Goal: Transaction & Acquisition: Purchase product/service

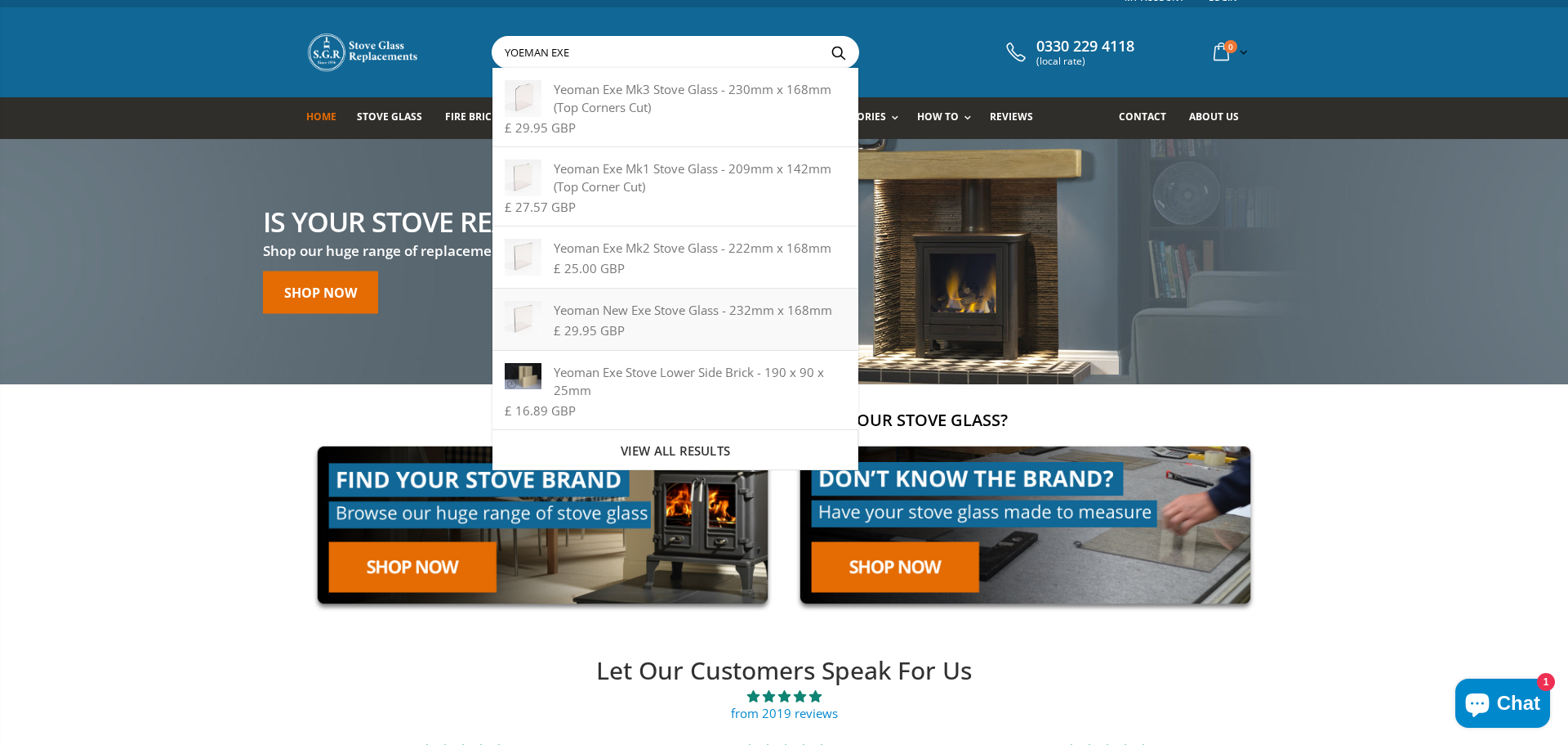
scroll to position [12, 0]
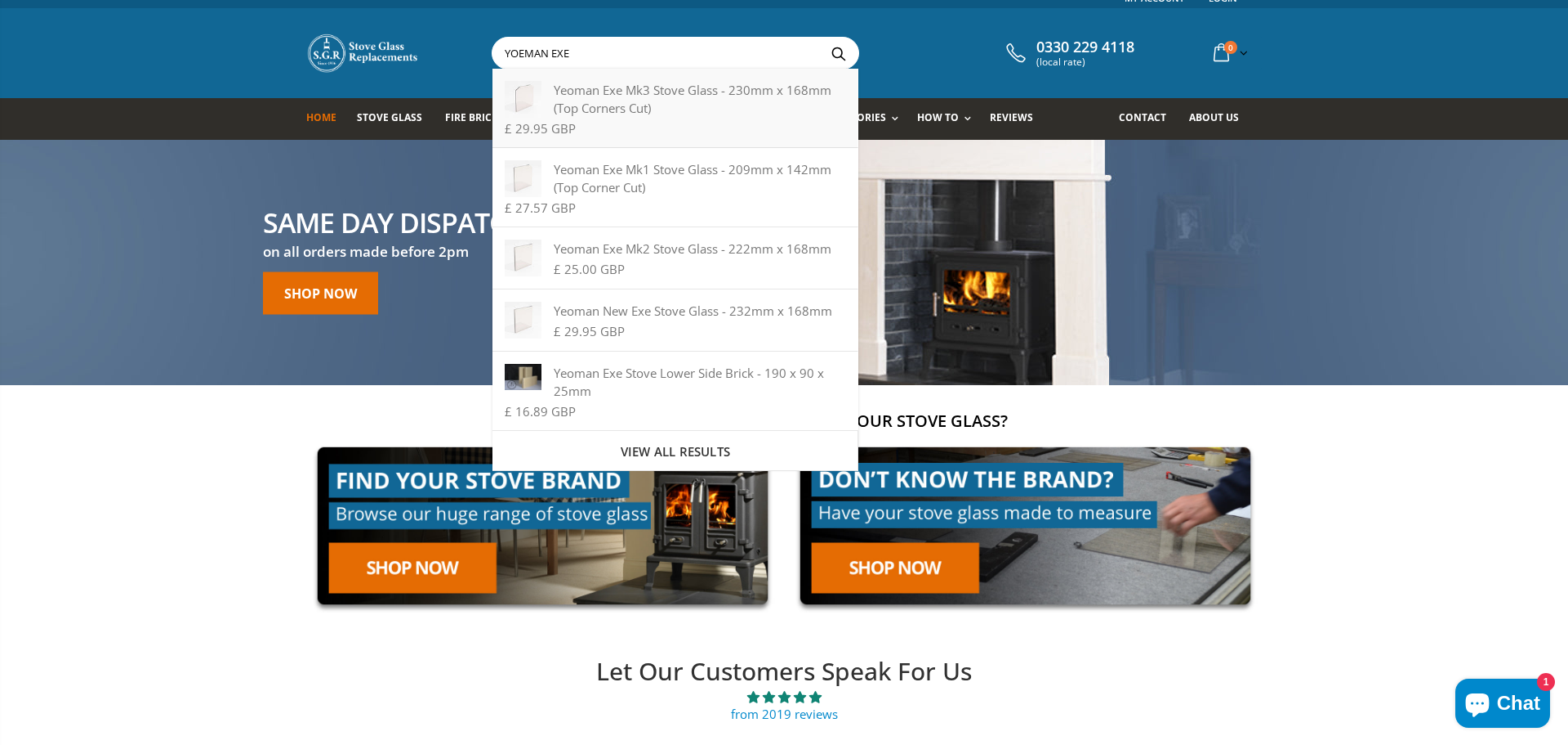
click at [668, 97] on div "Yeoman Exe Mk3 Stove Glass - 230mm x 168mm (Top Corners Cut)" at bounding box center [674, 99] width 341 height 36
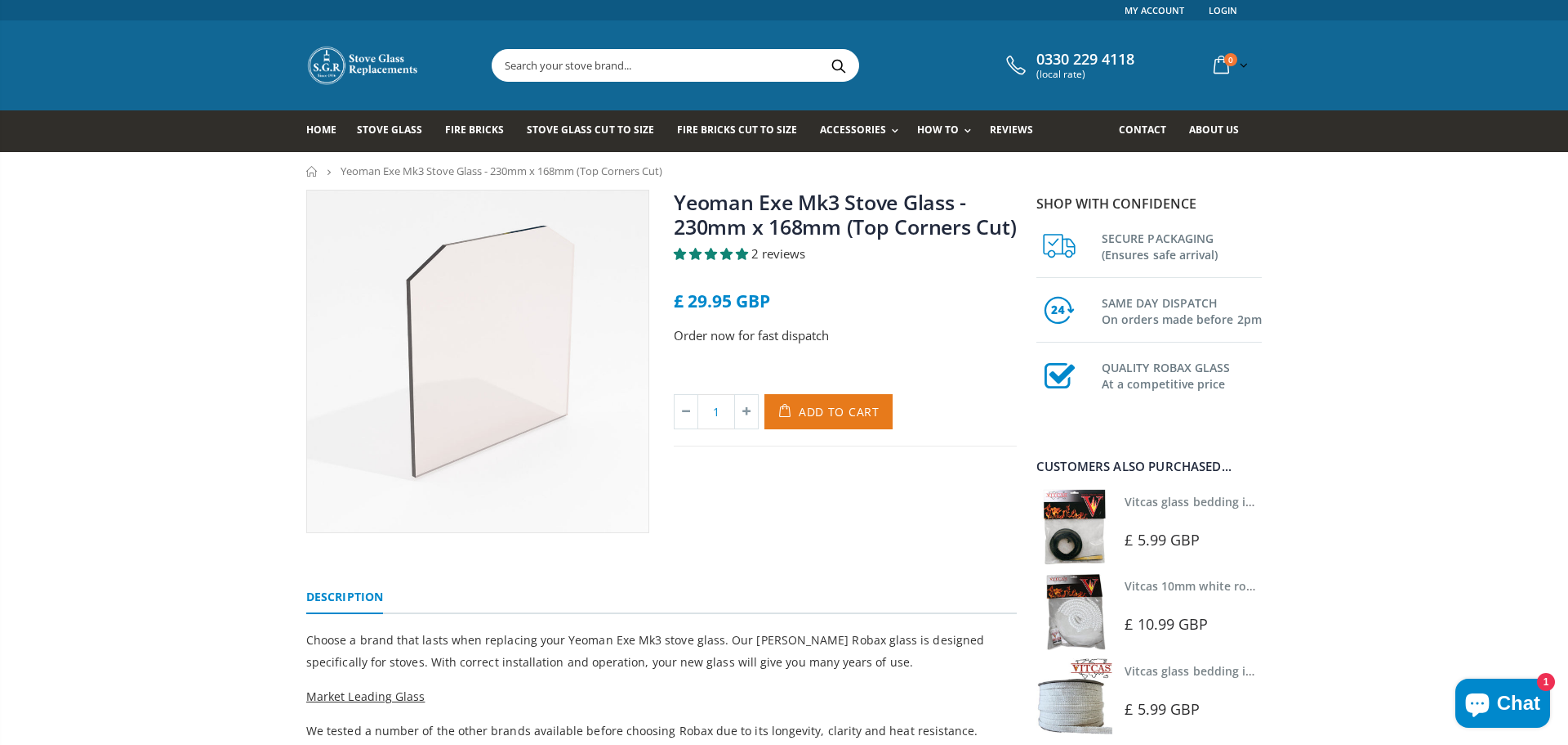
click at [831, 410] on span "Add to Cart" at bounding box center [839, 412] width 81 height 16
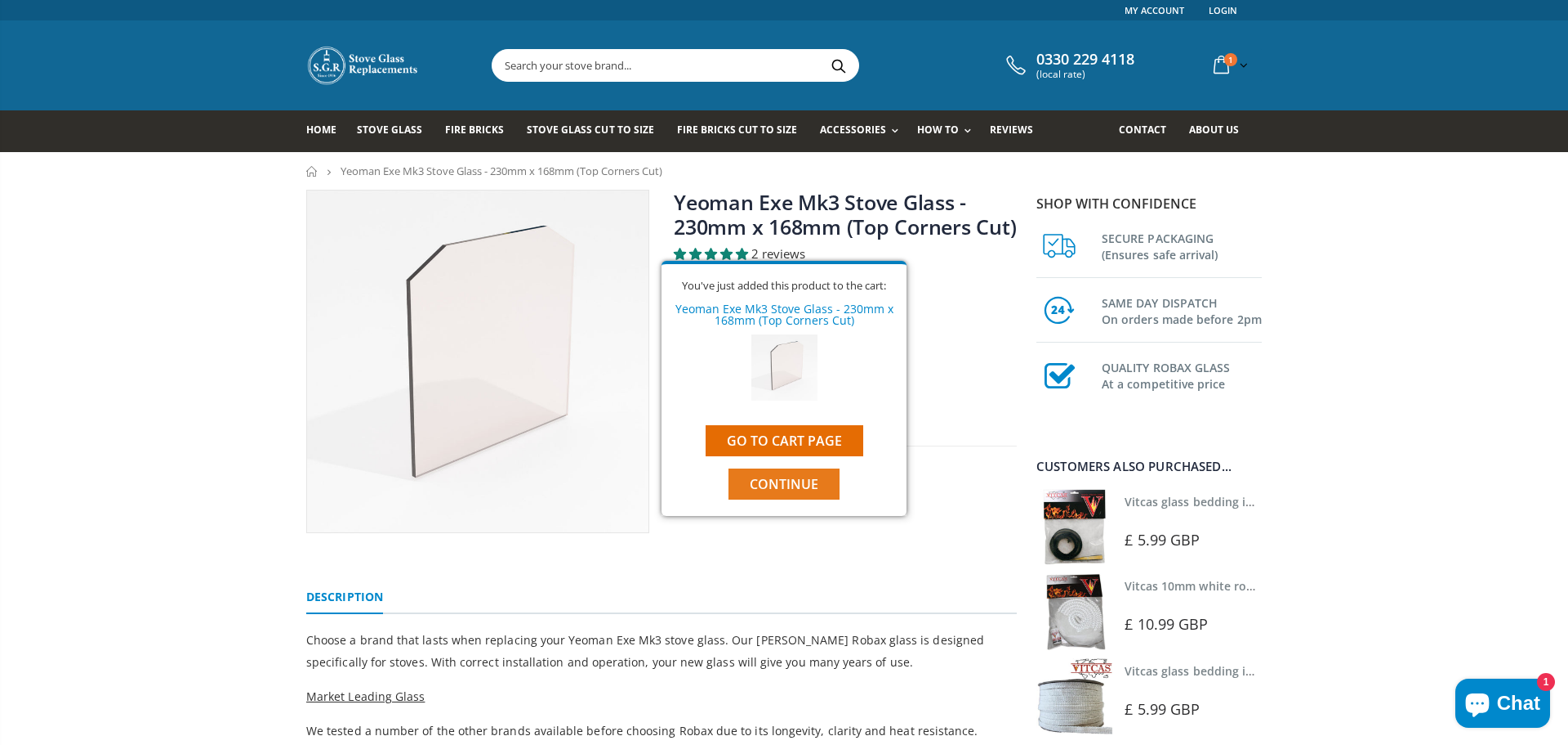
click at [798, 482] on span "Continue" at bounding box center [783, 484] width 68 height 18
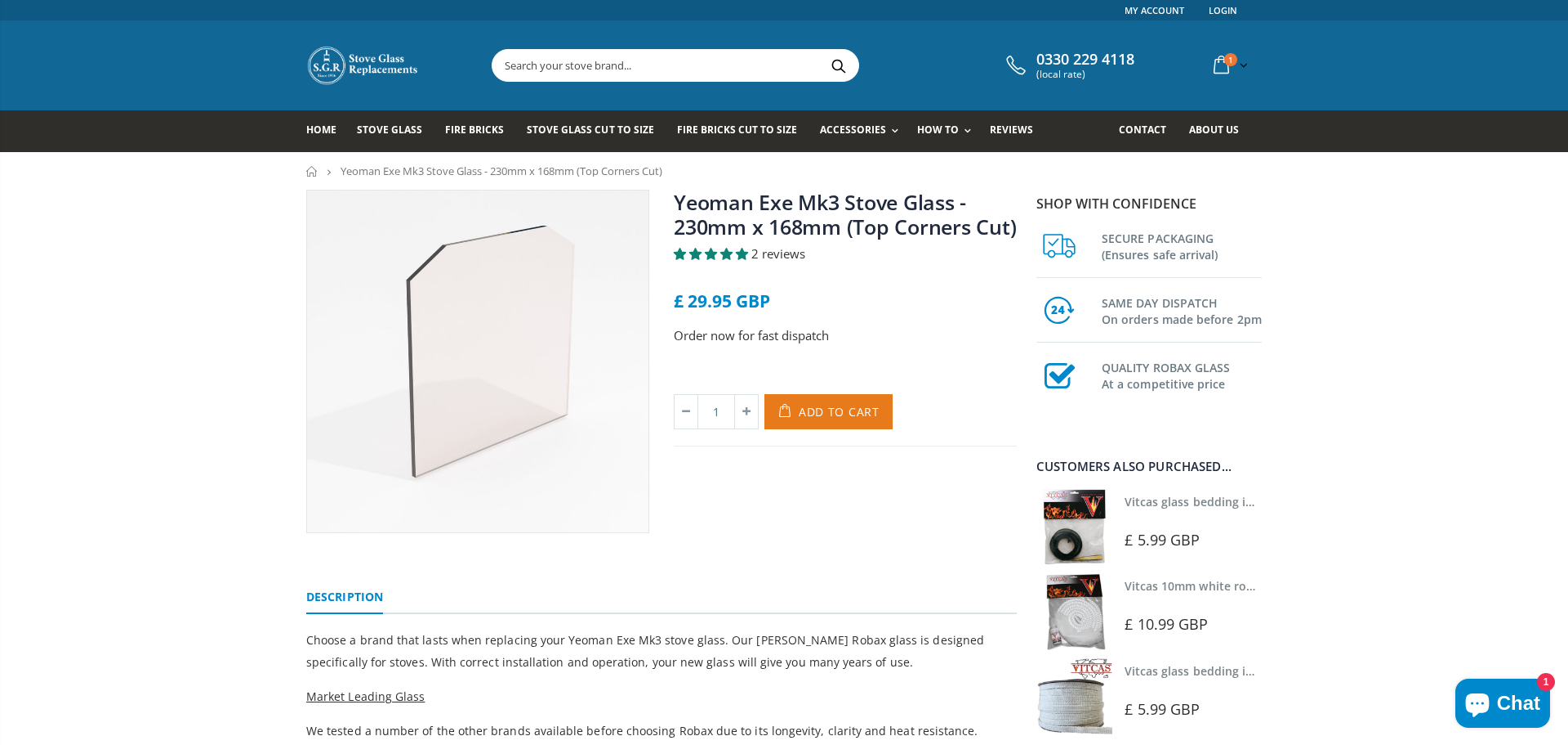
click at [812, 418] on span "Add to Cart" at bounding box center [839, 412] width 81 height 16
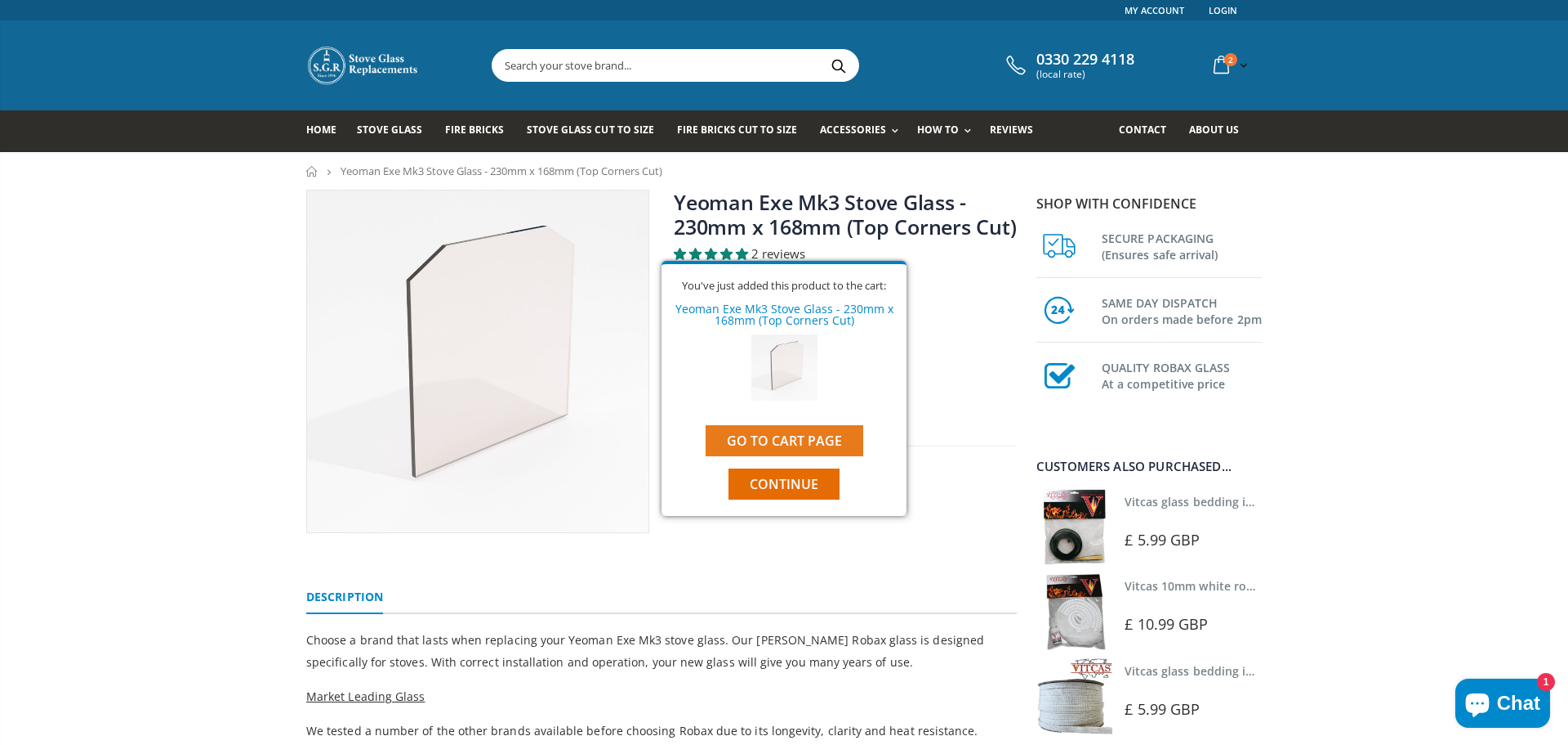
click at [804, 442] on link "Go to cart page" at bounding box center [785, 440] width 158 height 31
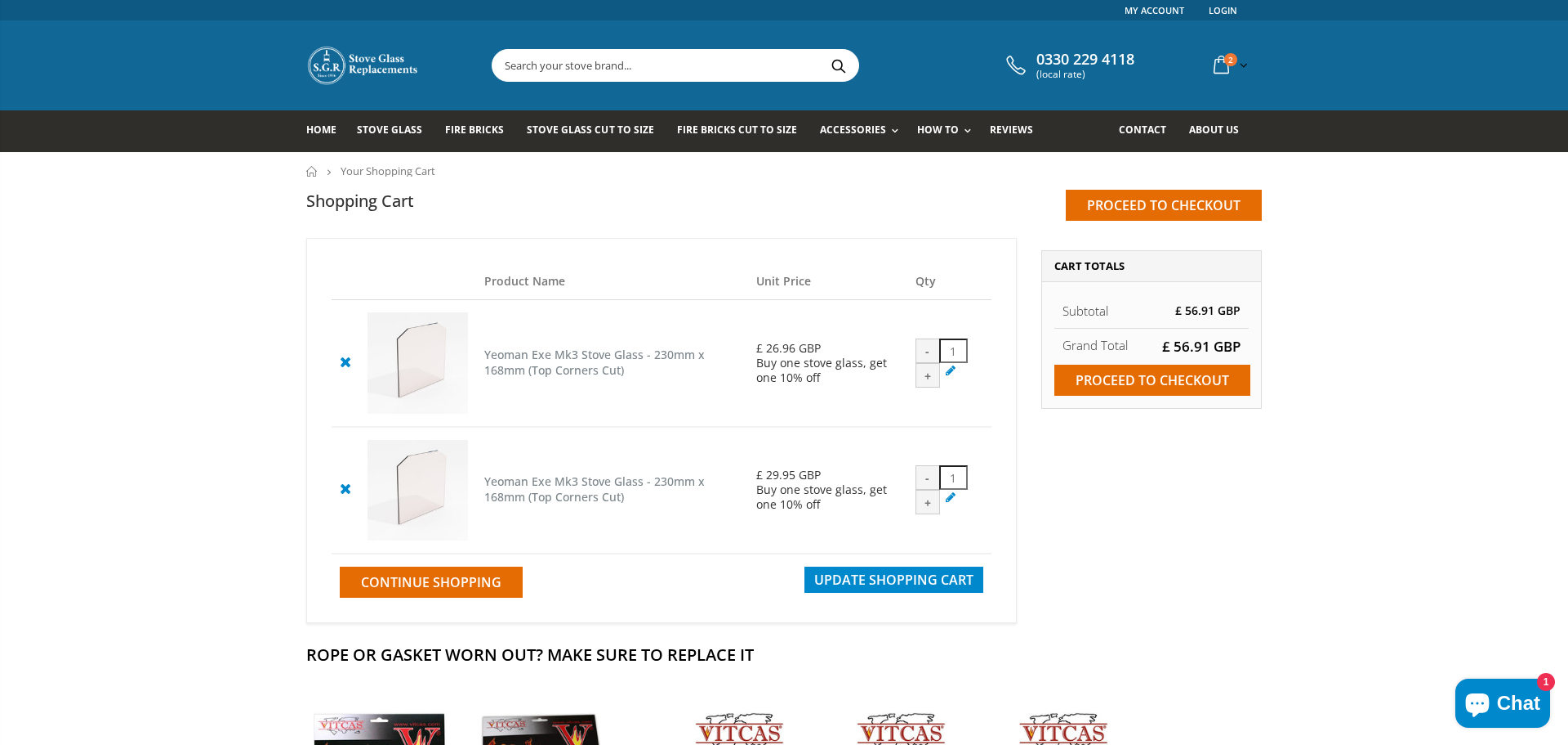
click at [949, 503] on icon at bounding box center [951, 497] width 17 height 16
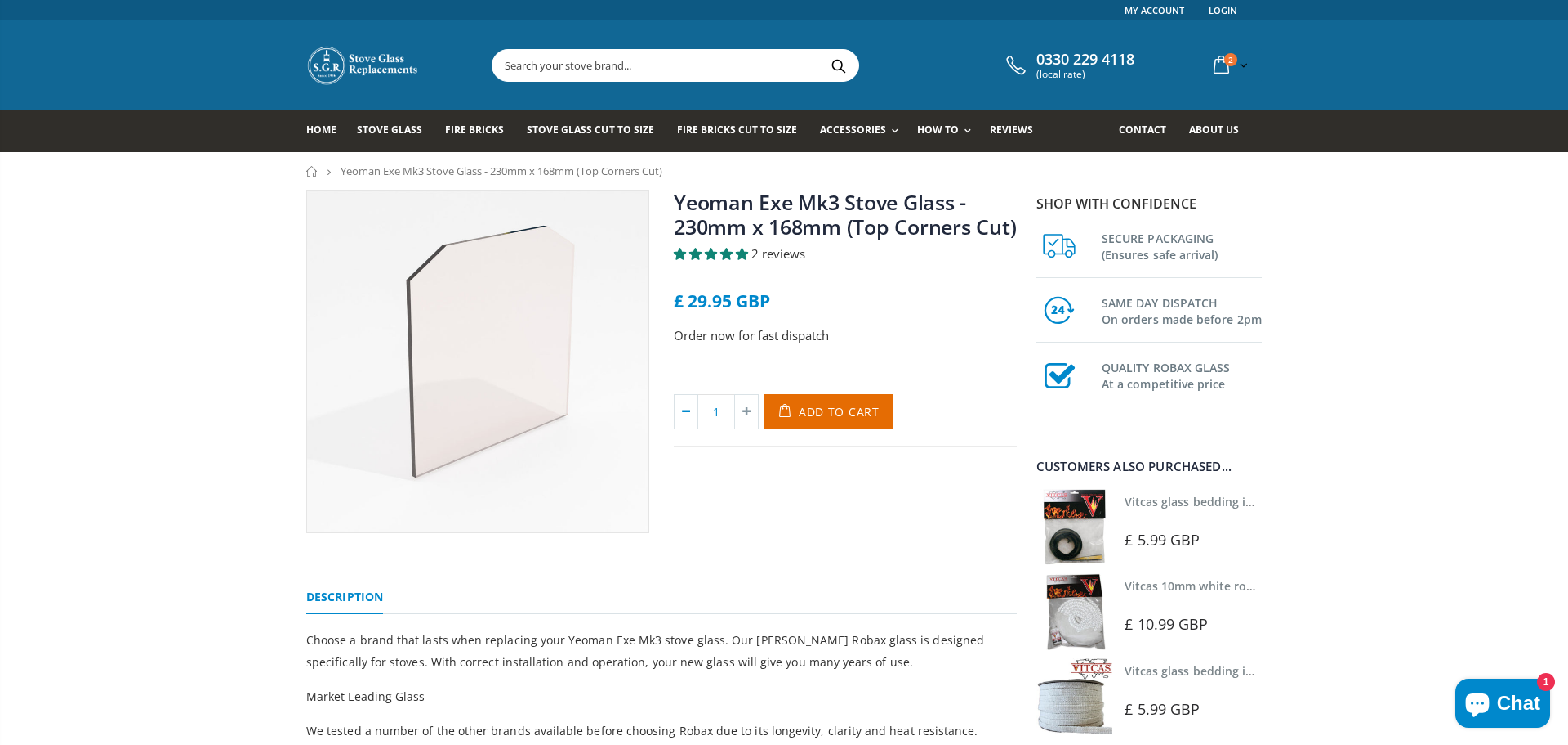
click at [684, 414] on icon at bounding box center [685, 412] width 23 height 34
click at [679, 412] on icon at bounding box center [685, 412] width 23 height 34
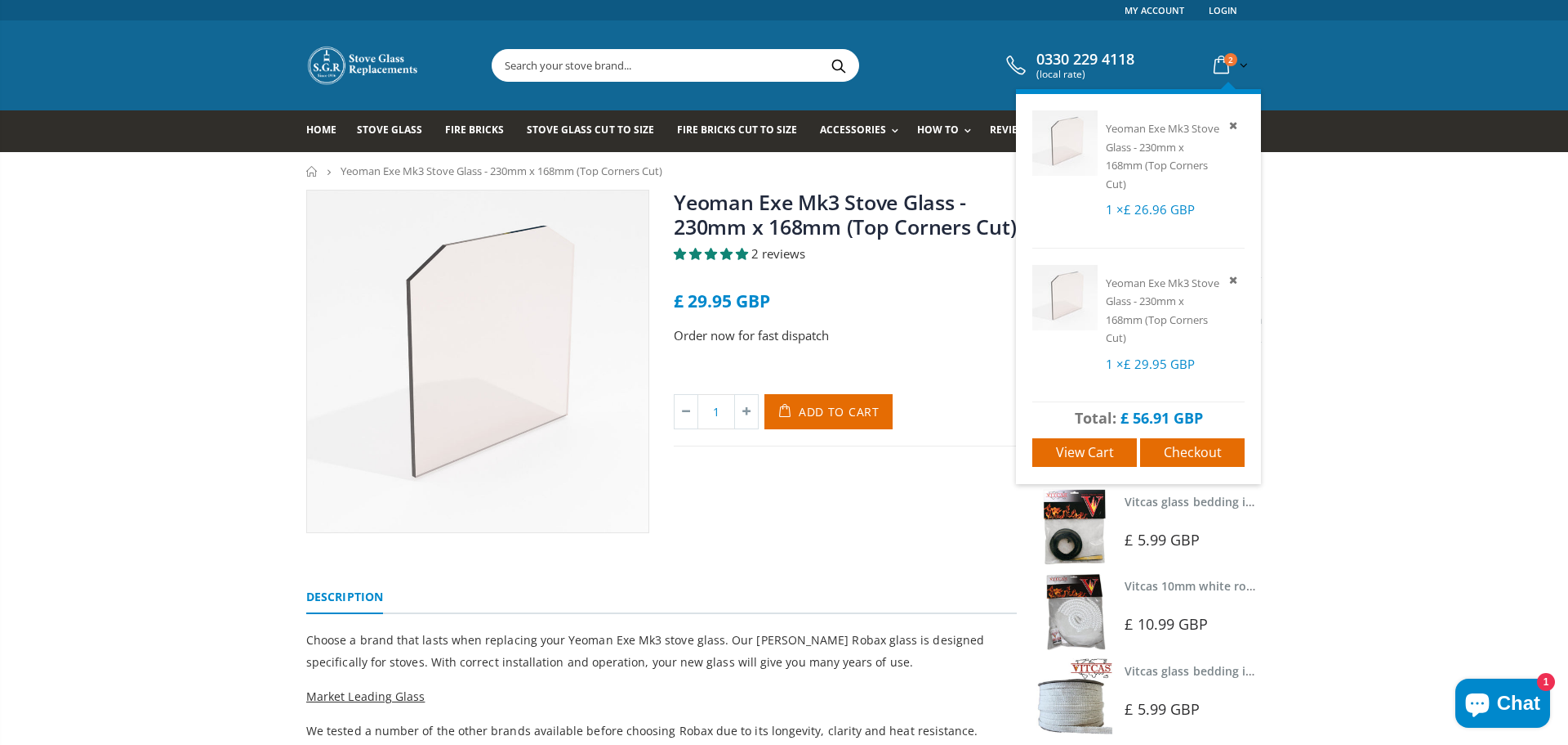
click at [1215, 62] on icon at bounding box center [1221, 65] width 29 height 30
click at [1235, 282] on icon at bounding box center [1233, 279] width 15 height 15
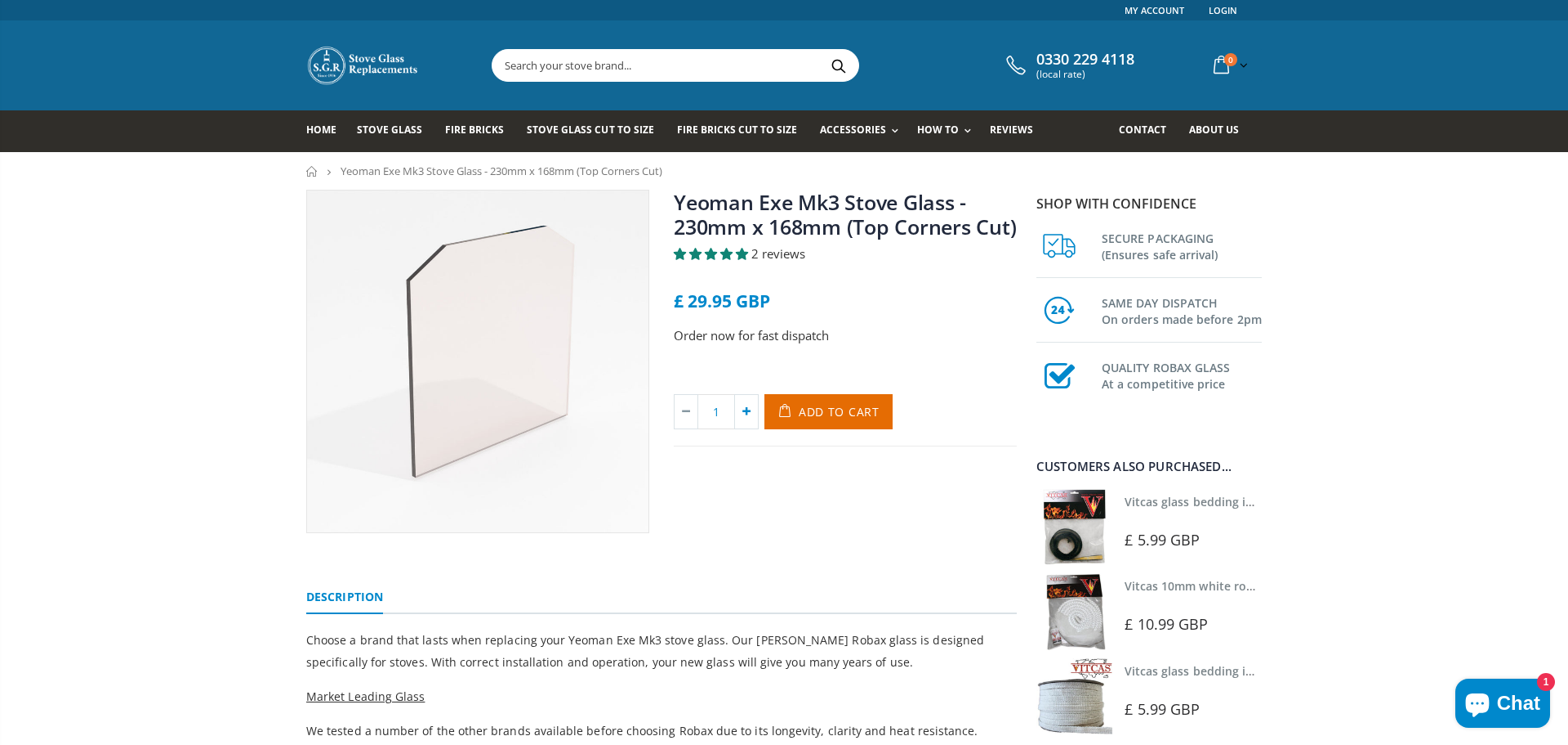
click at [744, 411] on icon at bounding box center [746, 412] width 23 height 34
type input "2"
click at [815, 409] on span "Add to Cart" at bounding box center [839, 412] width 81 height 16
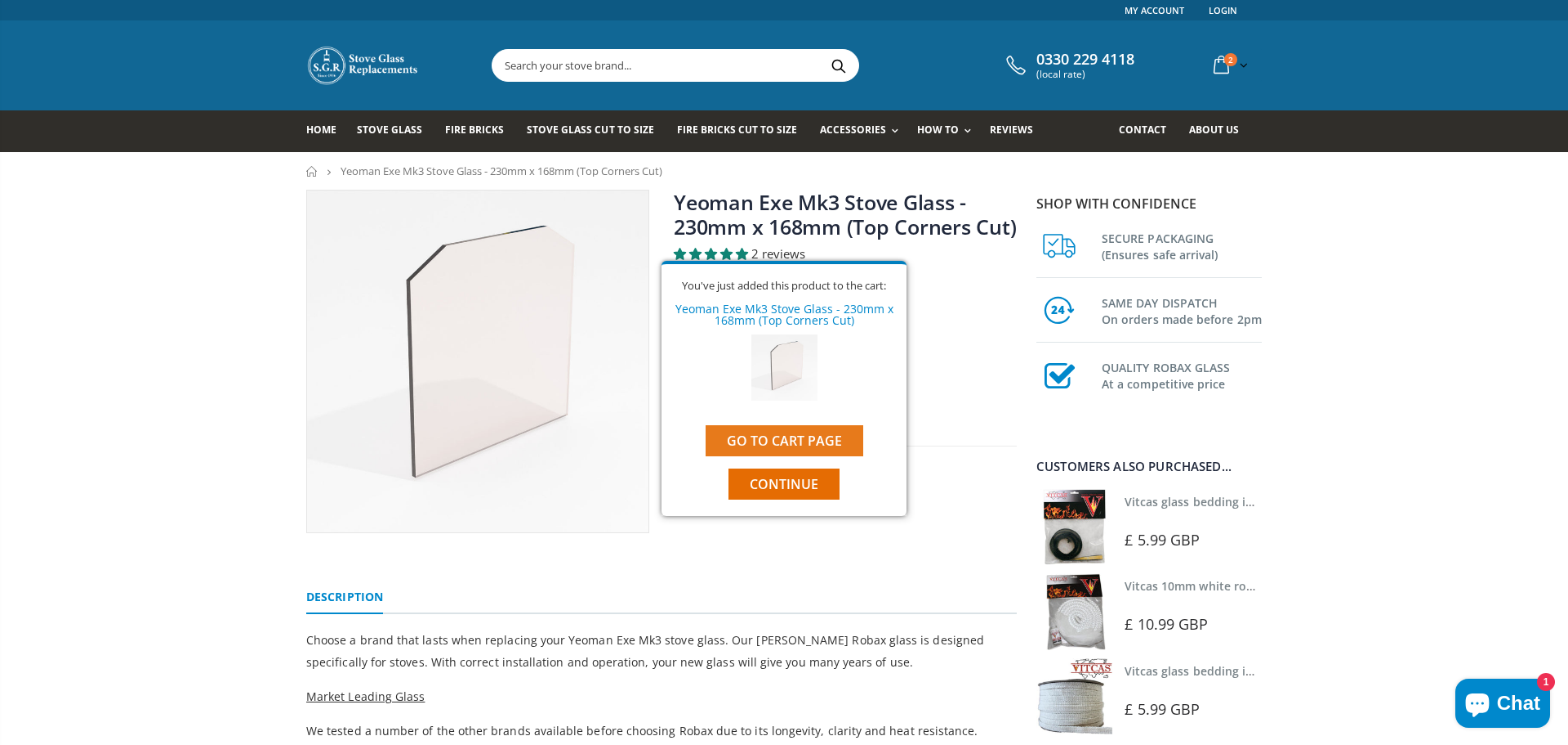
click at [805, 442] on link "Go to cart page" at bounding box center [785, 440] width 158 height 31
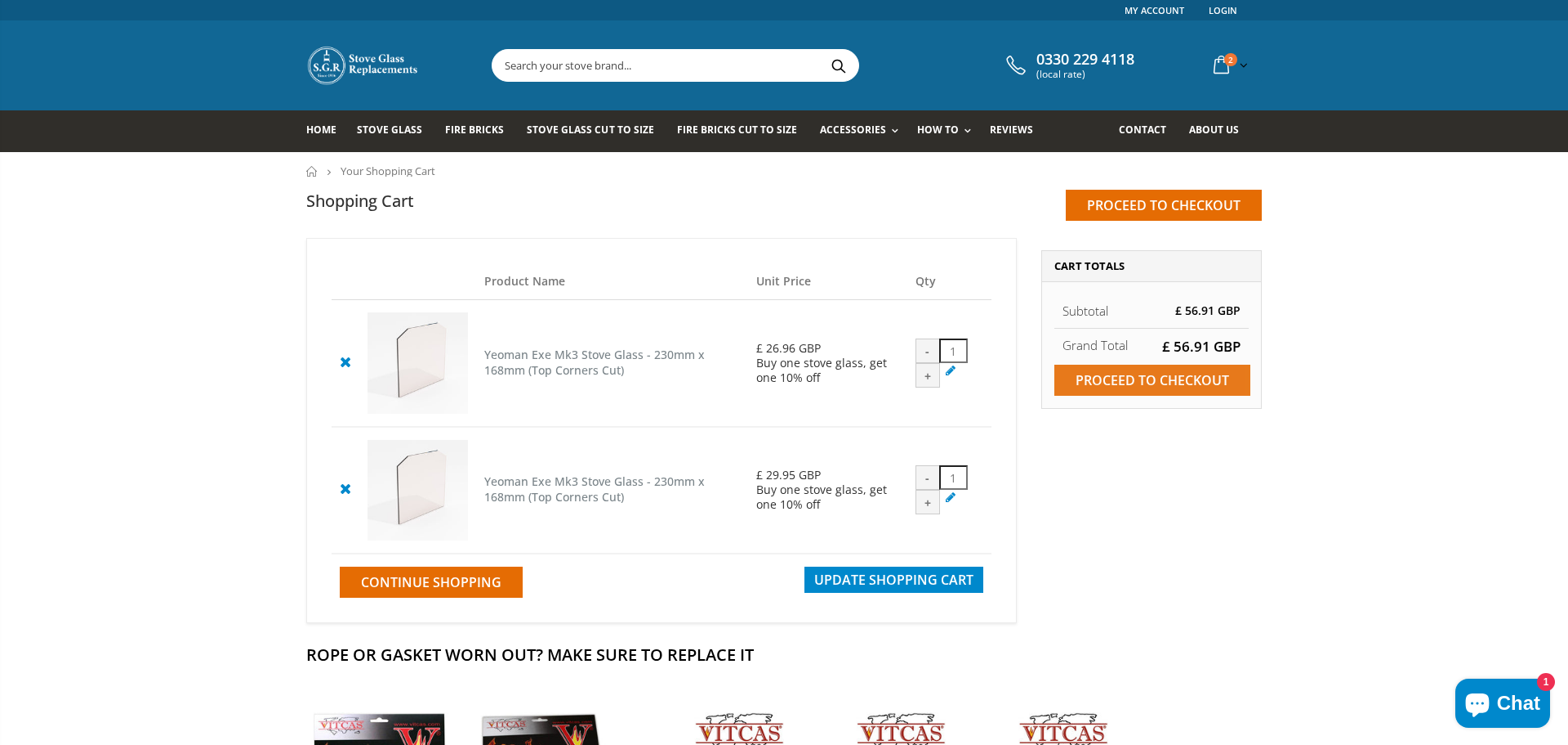
click at [1126, 377] on input "Proceed to checkout" at bounding box center [1152, 379] width 196 height 31
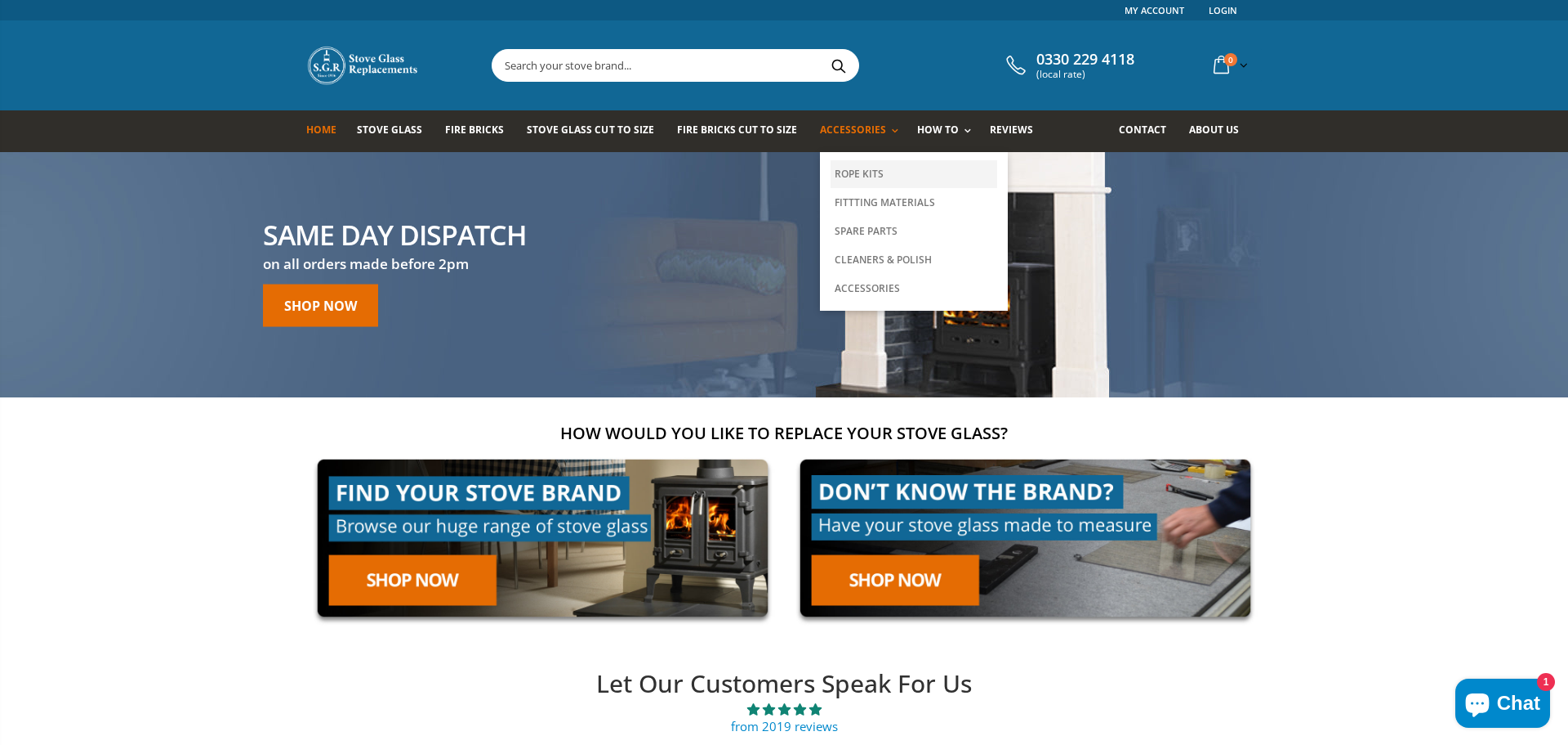
click at [857, 178] on link "Rope Kits" at bounding box center [913, 174] width 167 height 28
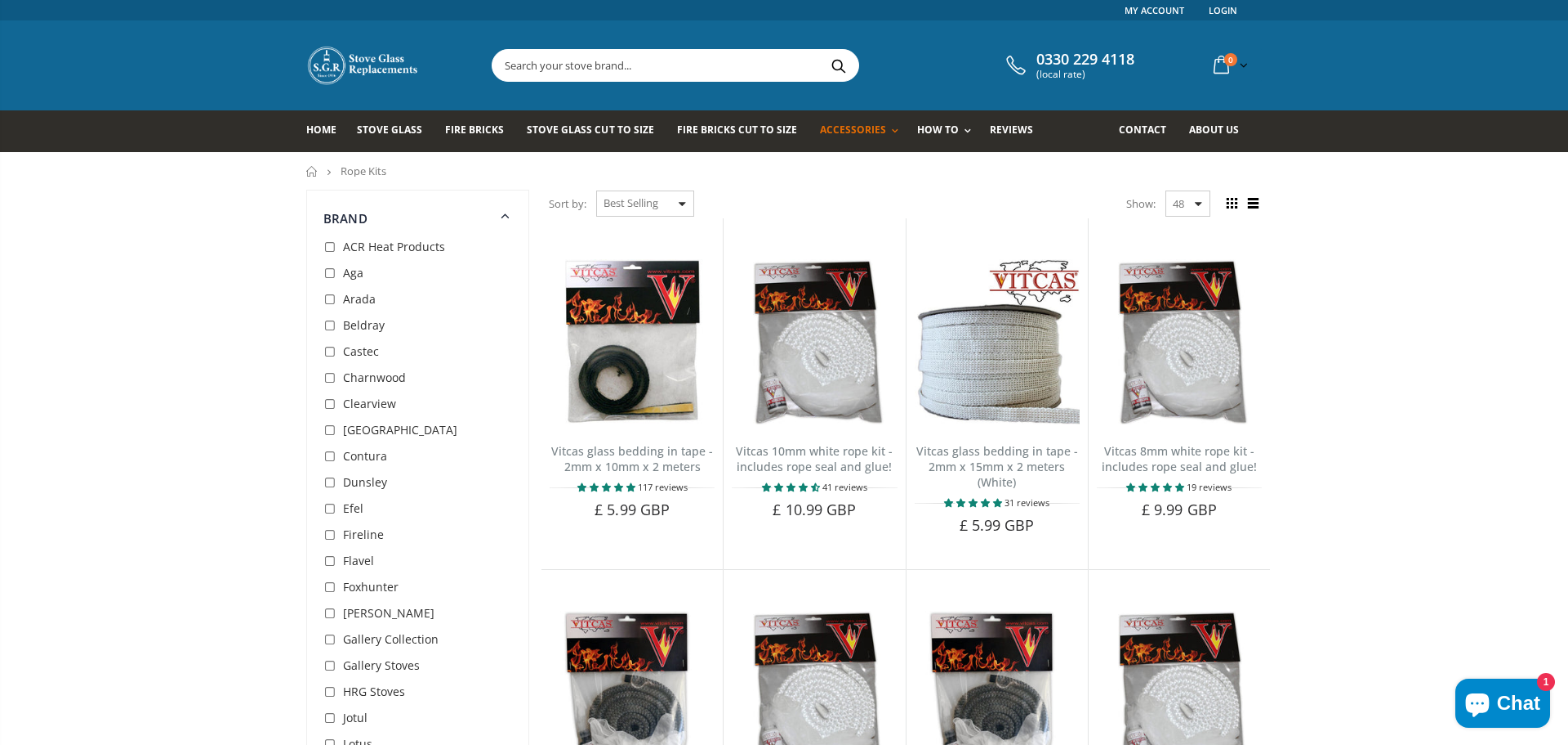
click at [560, 65] on input "text" at bounding box center [767, 64] width 549 height 31
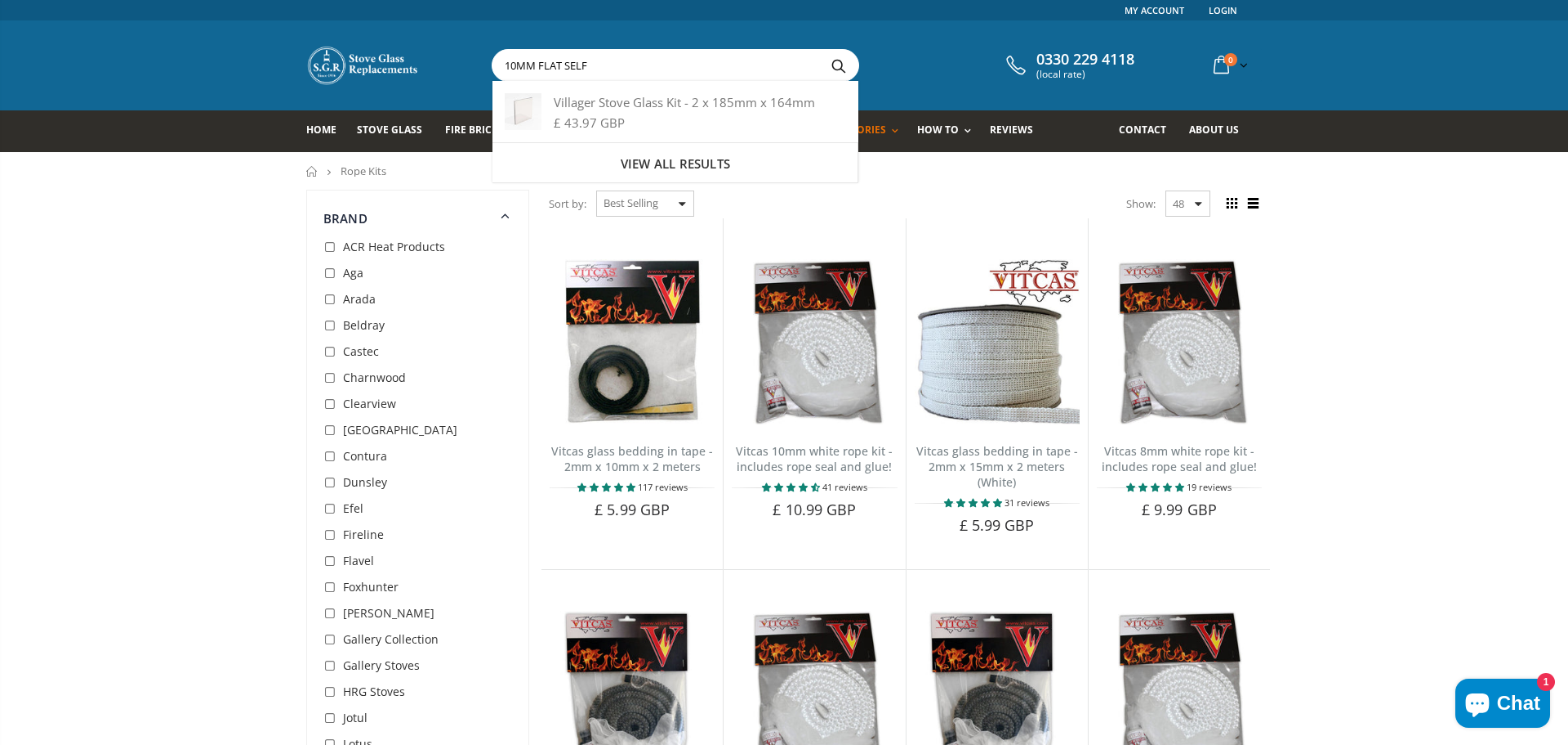
type input "10MM FLAT SELF"
click at [837, 64] on button "Search" at bounding box center [838, 64] width 37 height 31
